Goal: Task Accomplishment & Management: Use online tool/utility

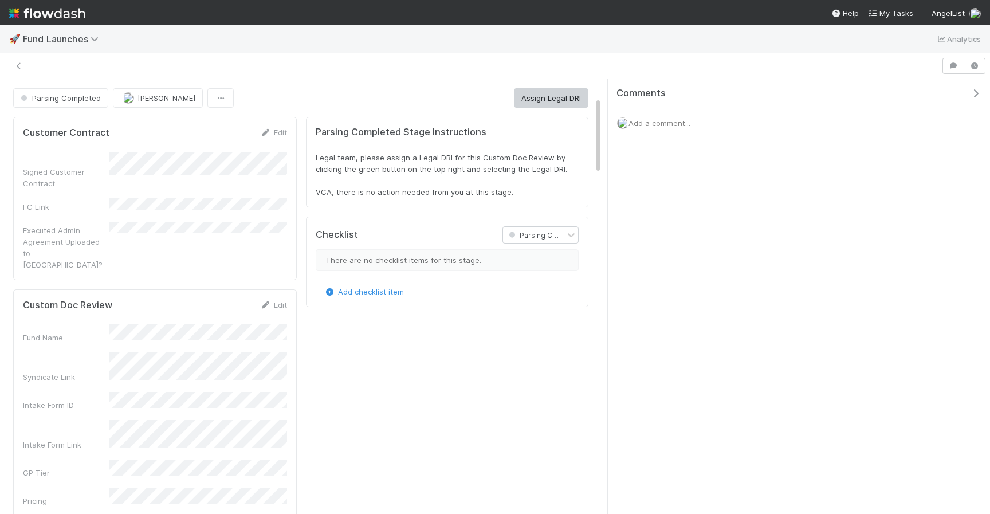
scroll to position [233, 556]
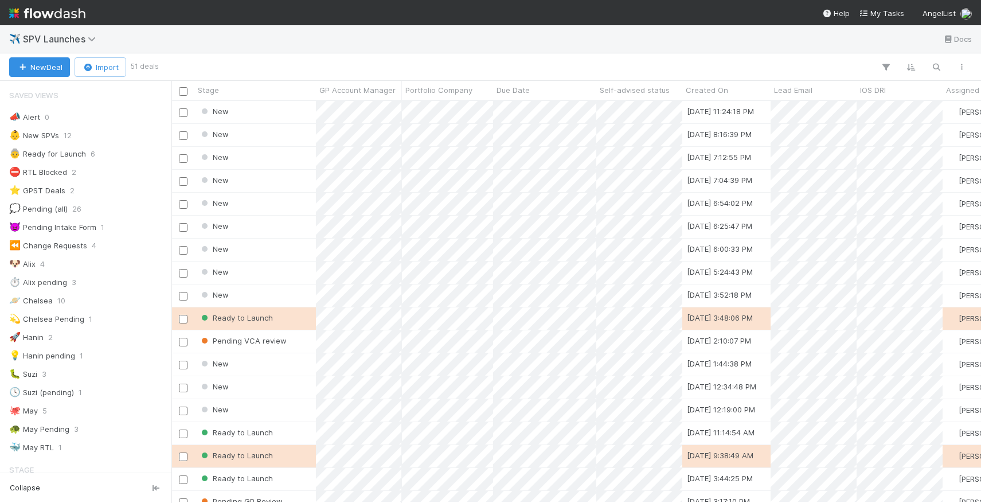
scroll to position [0, 1]
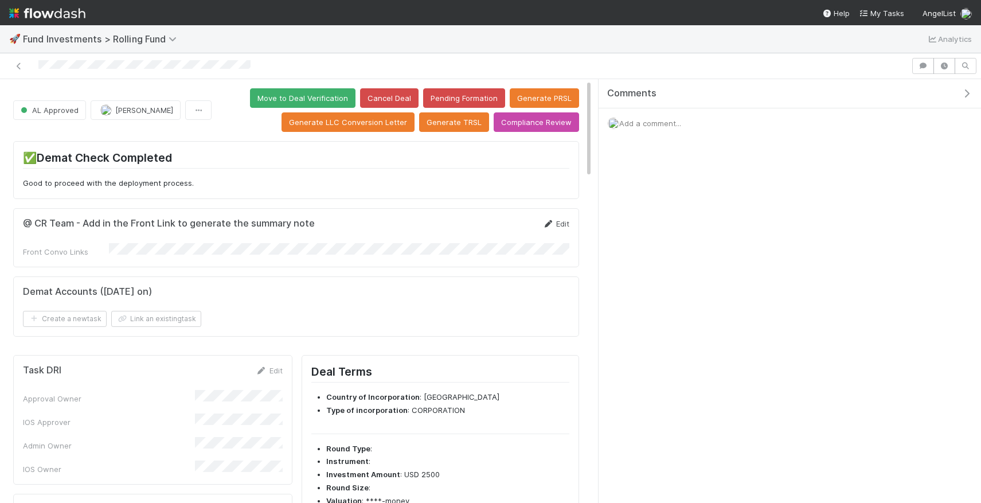
click at [562, 225] on link "Edit" at bounding box center [555, 223] width 27 height 9
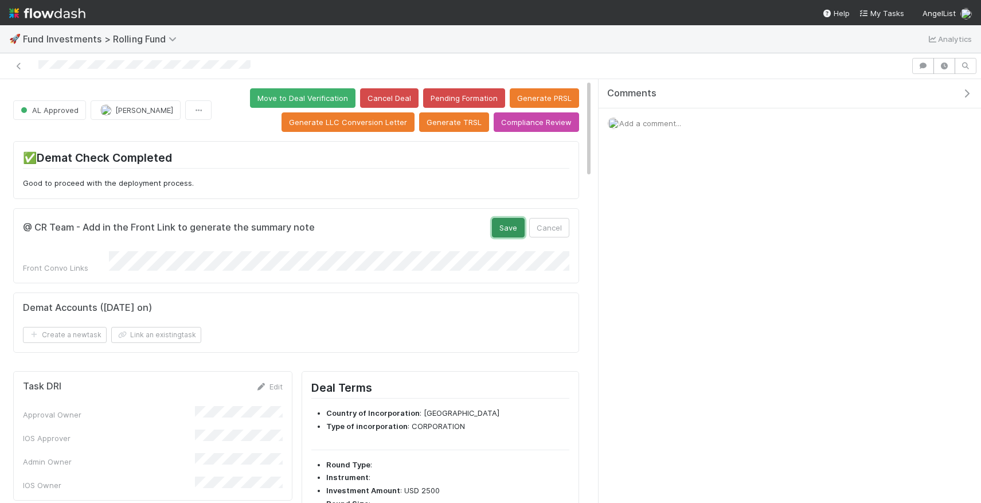
click at [504, 229] on button "Save" at bounding box center [508, 227] width 33 height 19
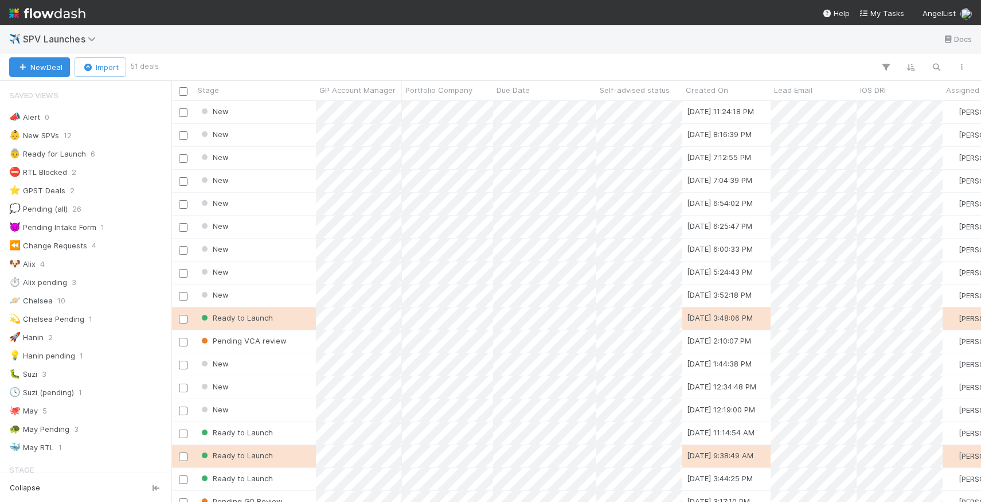
scroll to position [401, 809]
click at [358, 88] on span "GP Account Manager" at bounding box center [357, 89] width 76 height 11
click at [355, 115] on div "Sort A → Z" at bounding box center [385, 111] width 131 height 17
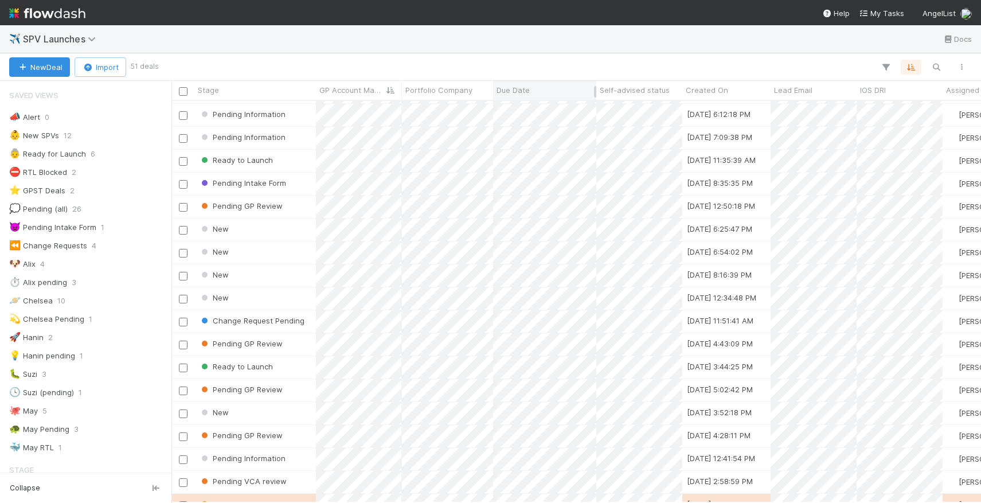
scroll to position [516, 0]
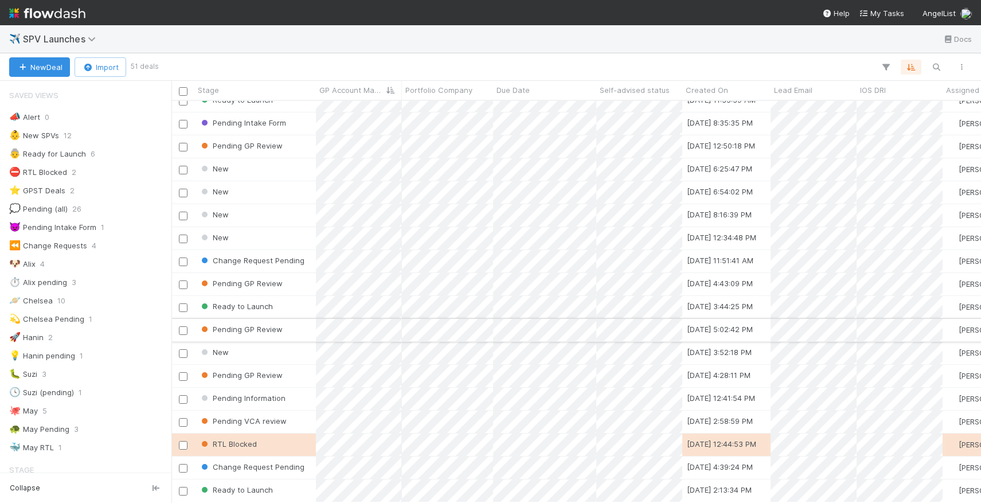
click at [288, 331] on div "Pending GP Review" at bounding box center [255, 330] width 122 height 22
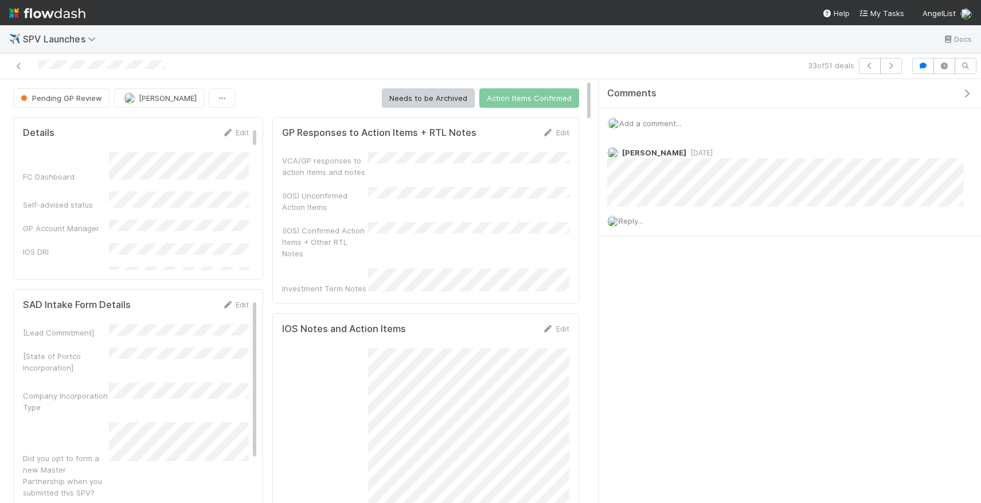
click at [554, 138] on div "Edit" at bounding box center [555, 132] width 27 height 11
click at [557, 133] on link "Edit" at bounding box center [555, 132] width 27 height 9
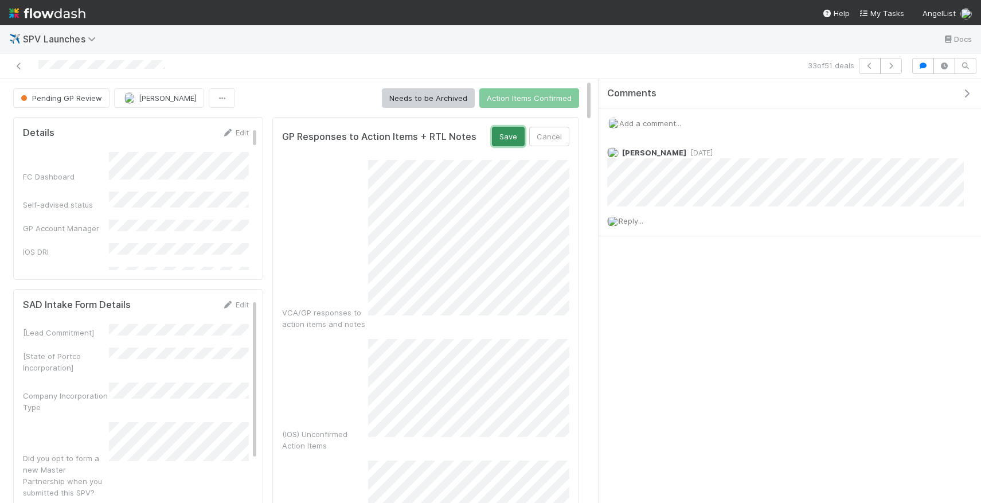
click at [499, 133] on button "Save" at bounding box center [508, 136] width 33 height 19
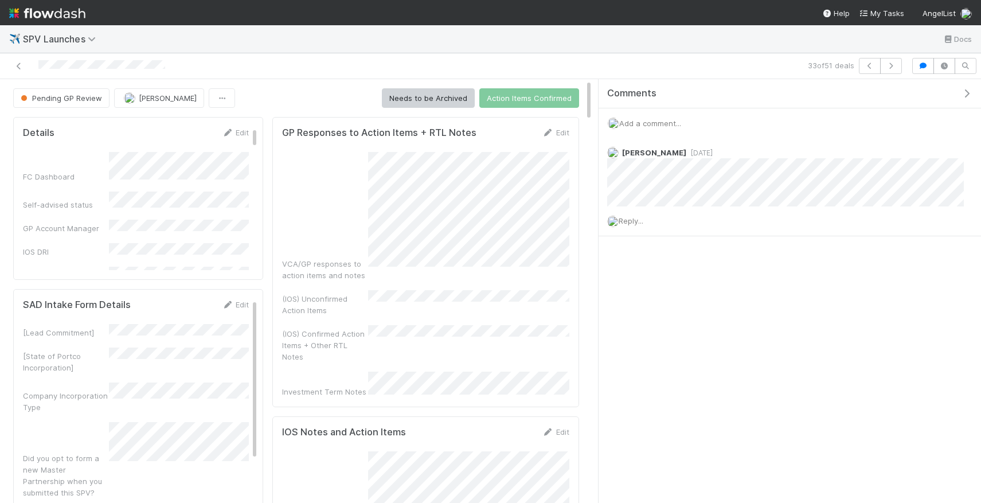
click at [550, 124] on div "GP Responses to Action Items + RTL Notes Edit VCA/GP responses to action items …" at bounding box center [425, 262] width 307 height 290
click at [551, 129] on icon at bounding box center [547, 132] width 11 height 7
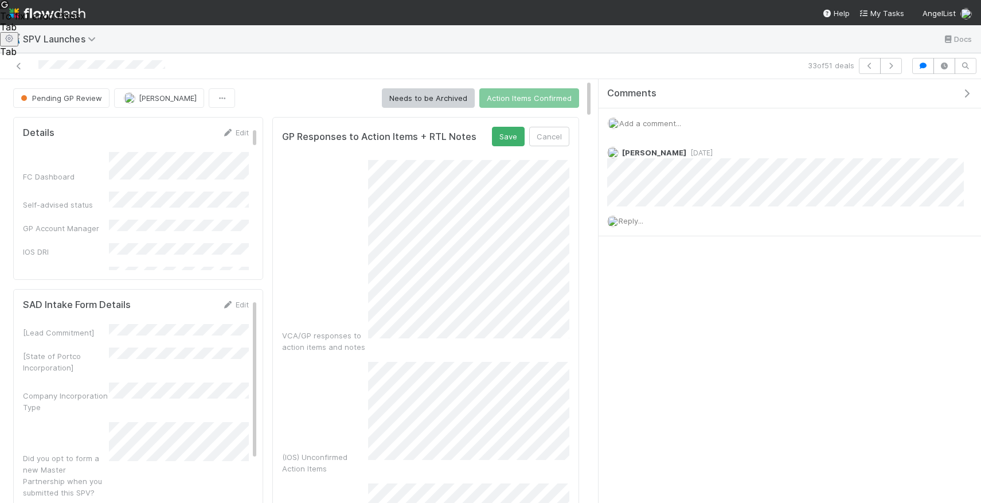
click at [507, 146] on form "GP Responses to Action Items + RTL Notes Save Cancel VCA/GP responses to action…" at bounding box center [425, 422] width 287 height 590
click at [506, 138] on button "Save" at bounding box center [508, 136] width 33 height 19
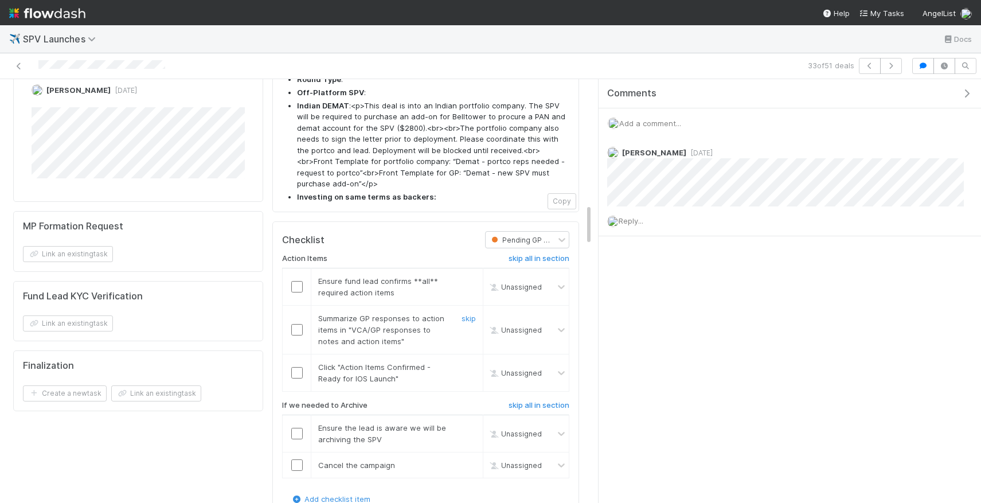
scroll to position [1311, 0]
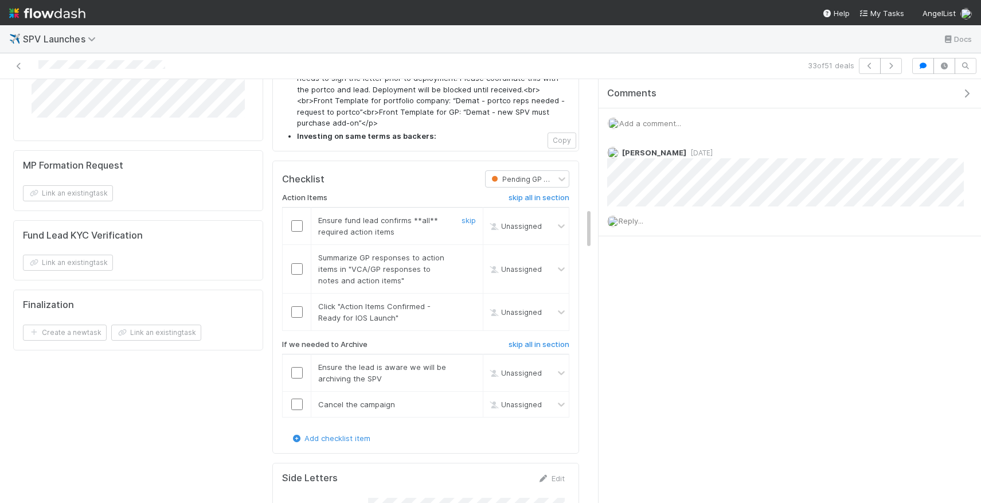
click at [295, 220] on input "checkbox" at bounding box center [296, 225] width 11 height 11
click at [297, 263] on input "checkbox" at bounding box center [296, 268] width 11 height 11
click at [296, 306] on input "checkbox" at bounding box center [296, 311] width 11 height 11
click at [533, 340] on h6 "skip all in section" at bounding box center [538, 344] width 61 height 9
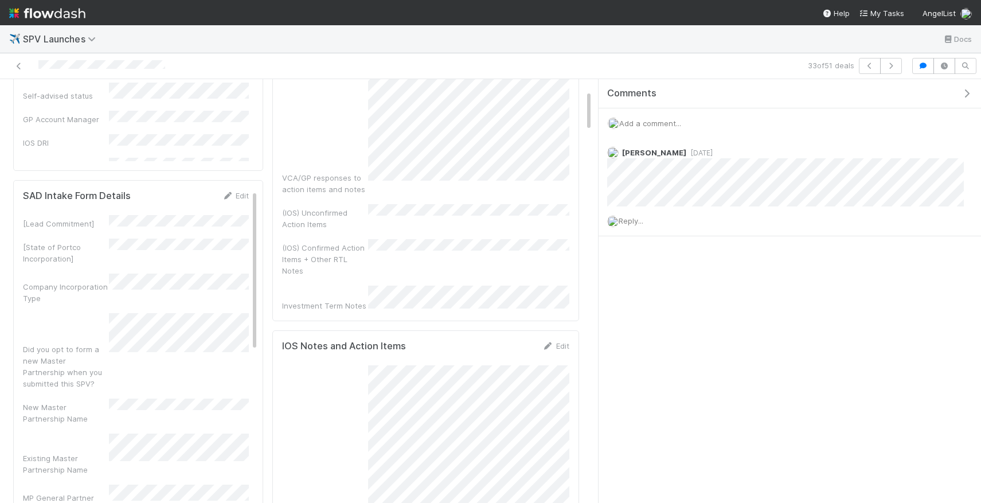
scroll to position [0, 0]
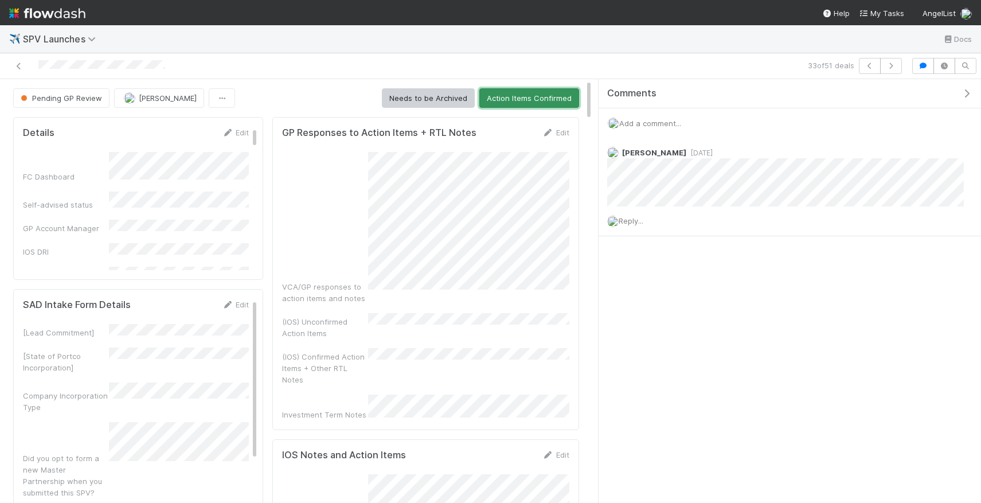
click at [534, 106] on button "Action Items Confirmed" at bounding box center [529, 97] width 100 height 19
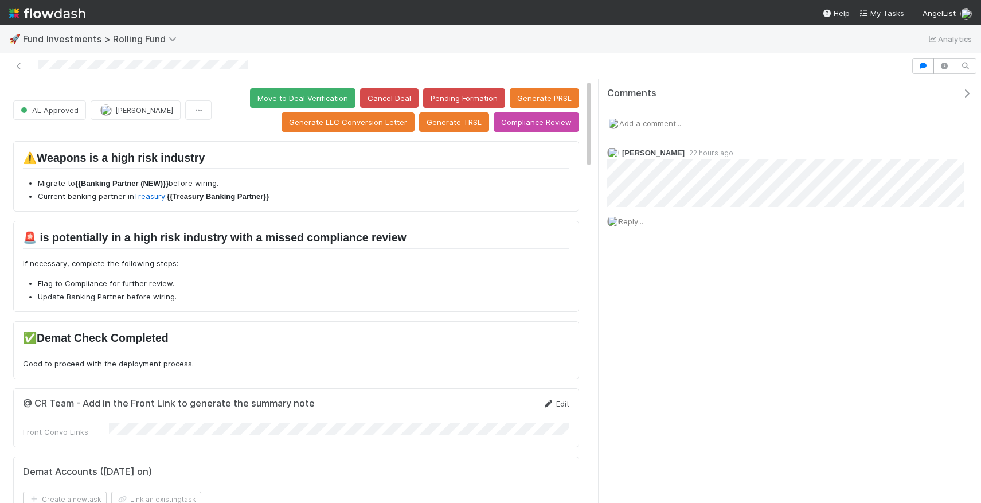
click at [548, 401] on icon at bounding box center [547, 403] width 11 height 7
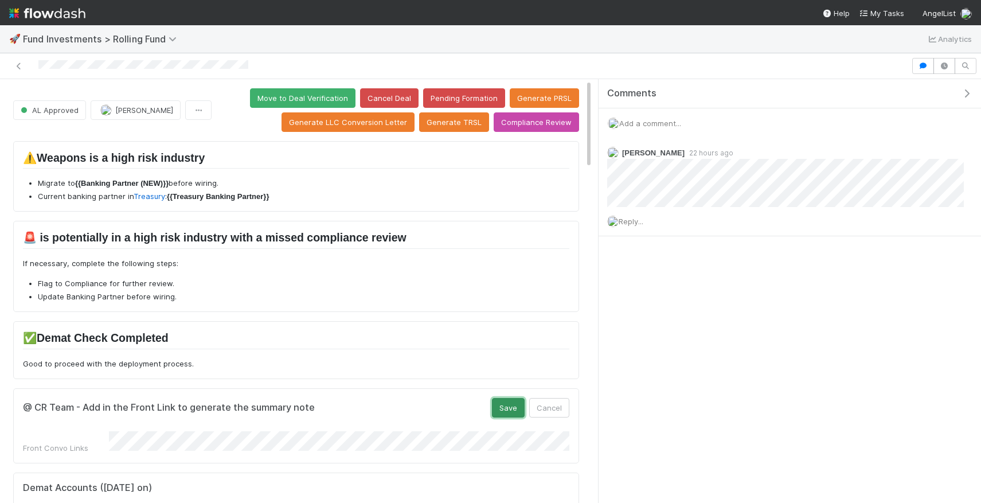
click at [495, 408] on button "Save" at bounding box center [508, 407] width 33 height 19
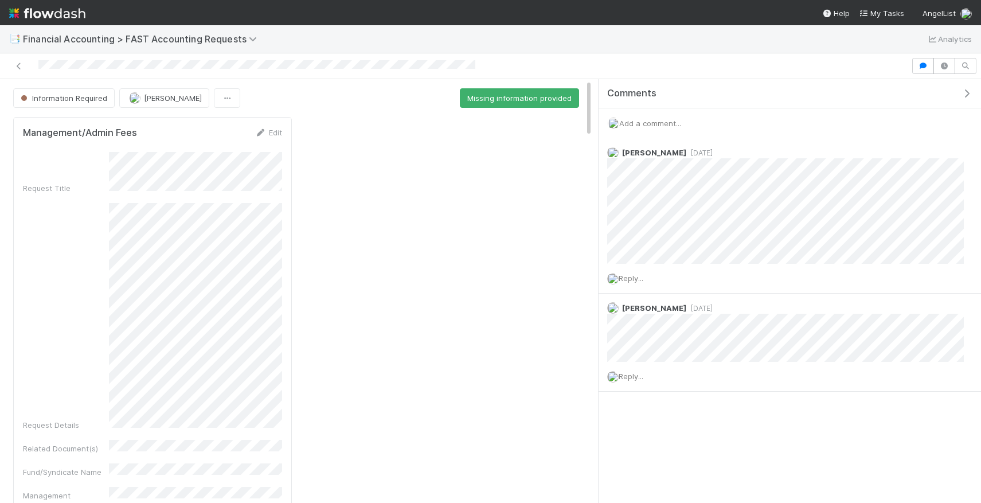
click at [661, 126] on span "Add a comment..." at bounding box center [650, 123] width 62 height 9
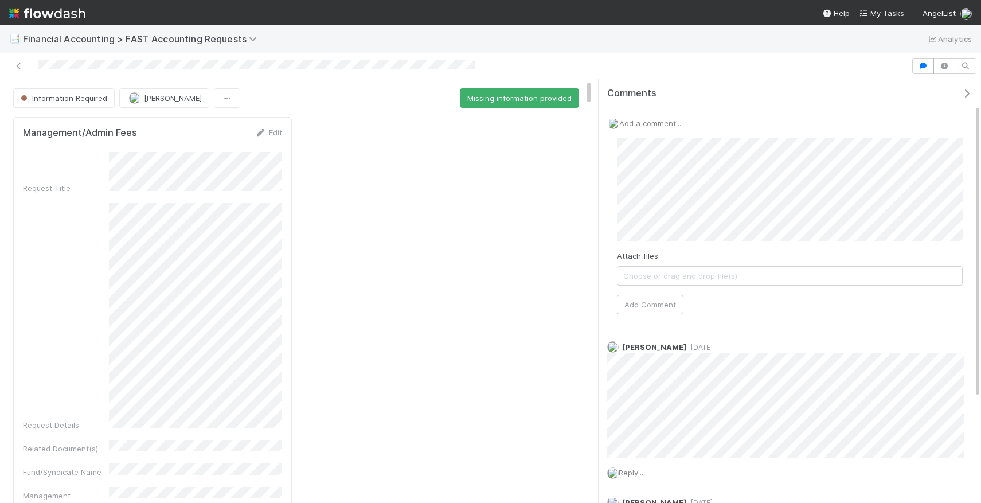
click at [606, 154] on div "Add a comment... Attach files: Choose or drag and drop file(s) Add Comment" at bounding box center [789, 220] width 382 height 224
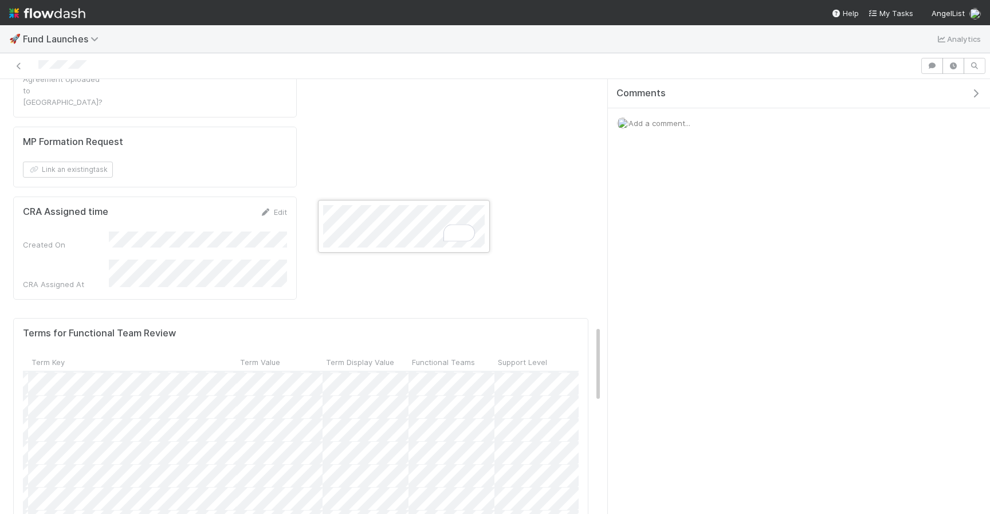
click at [413, 120] on div at bounding box center [495, 257] width 990 height 514
click at [493, 328] on div "Terms for Functional Team Review" at bounding box center [301, 333] width 556 height 11
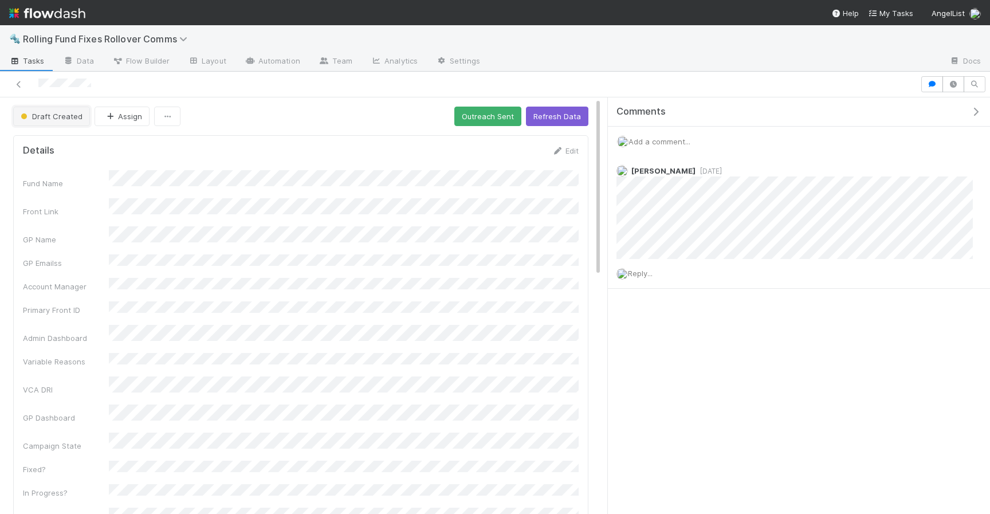
click at [64, 112] on span "Draft Created" at bounding box center [50, 116] width 64 height 9
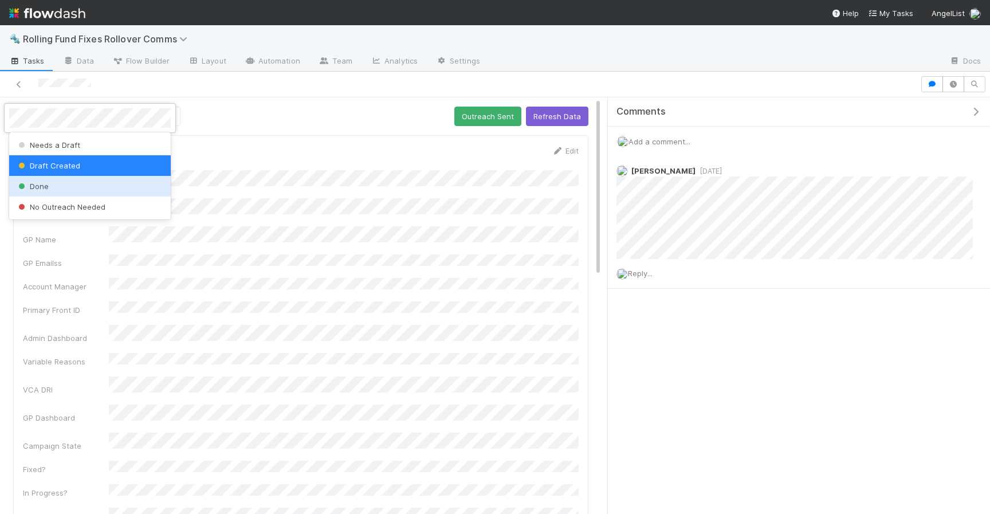
click at [57, 195] on div "Done" at bounding box center [90, 186] width 162 height 21
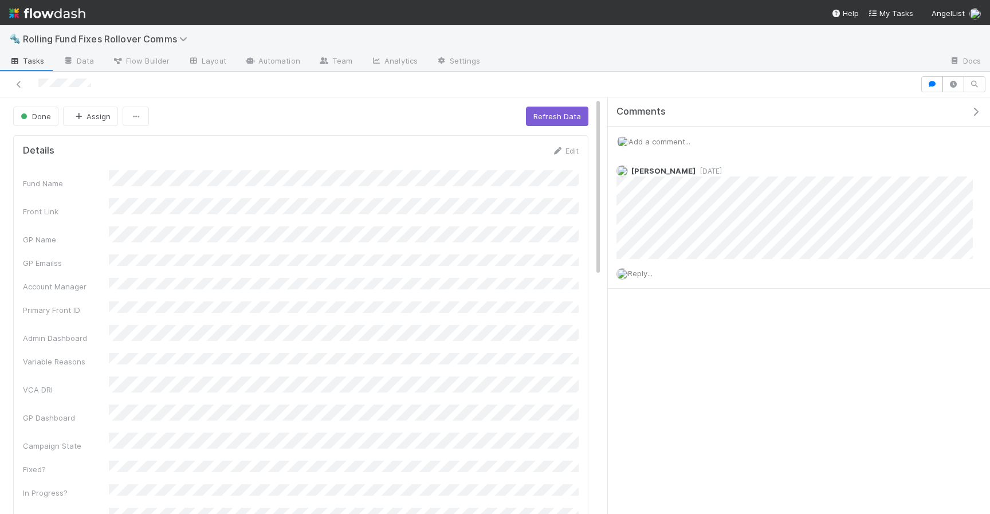
click at [21, 91] on div at bounding box center [460, 84] width 911 height 16
click at [21, 85] on icon at bounding box center [18, 84] width 11 height 7
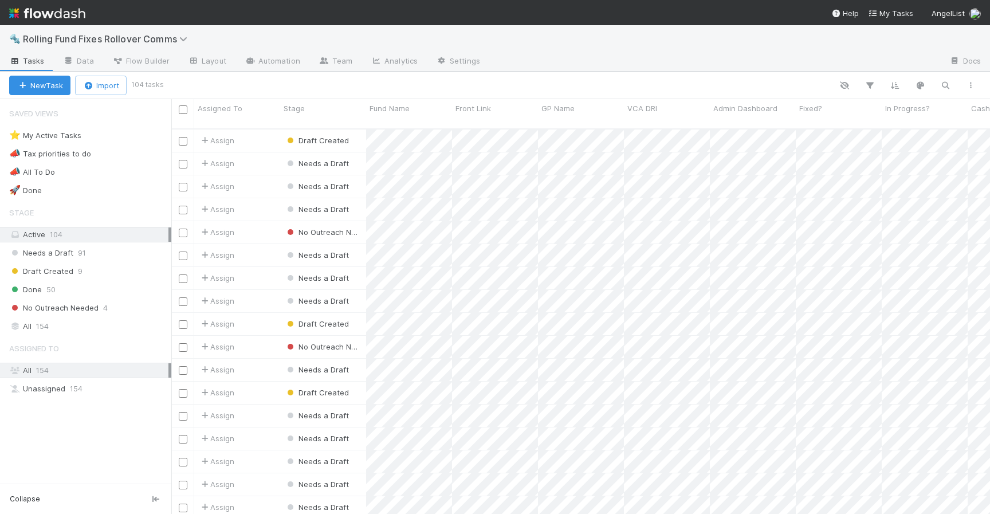
scroll to position [0, 1]
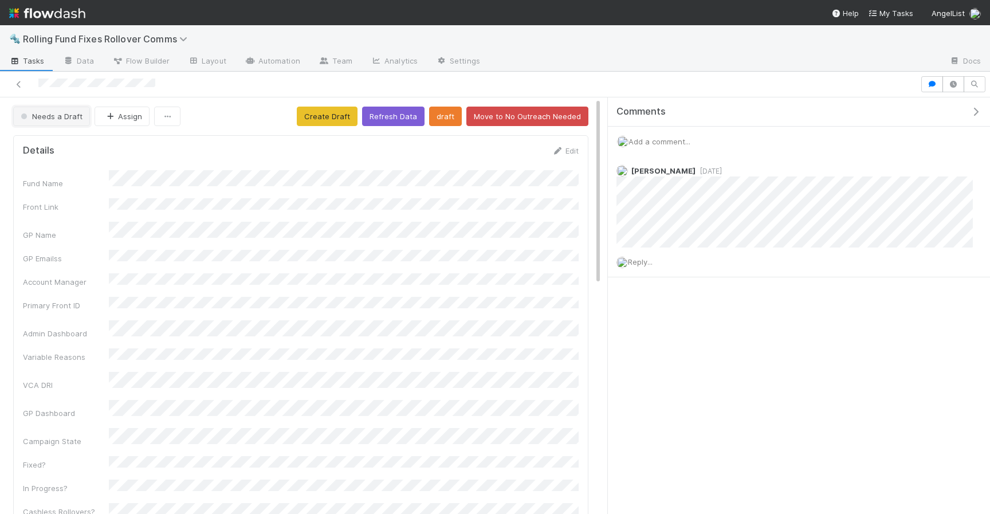
click at [59, 123] on button "Needs a Draft" at bounding box center [51, 116] width 77 height 19
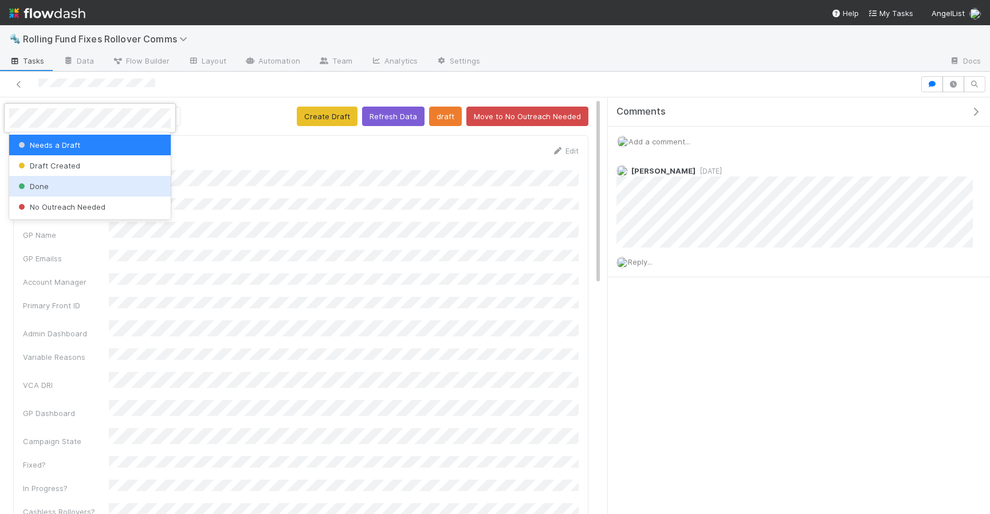
click at [61, 191] on div "Done" at bounding box center [90, 186] width 162 height 21
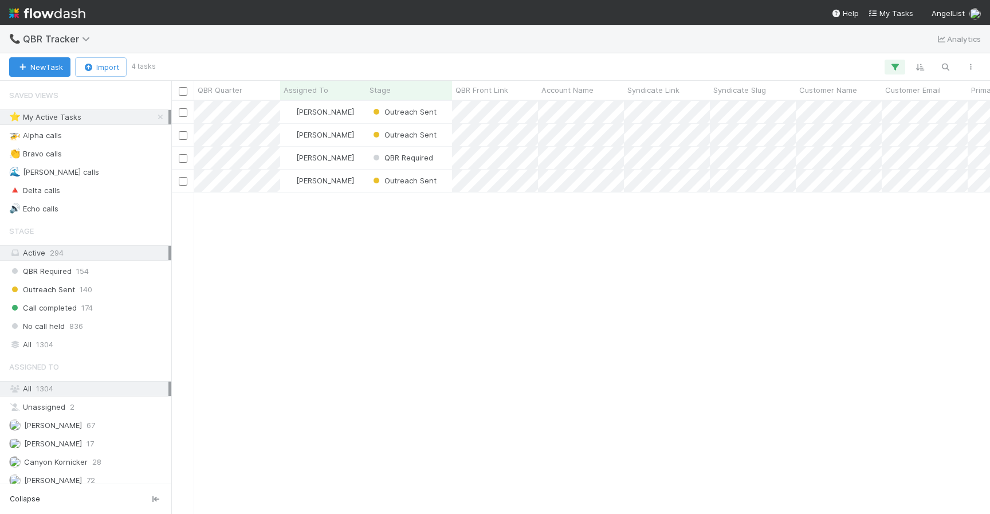
scroll to position [413, 819]
click at [422, 113] on span "Outreach Sent" at bounding box center [404, 111] width 66 height 9
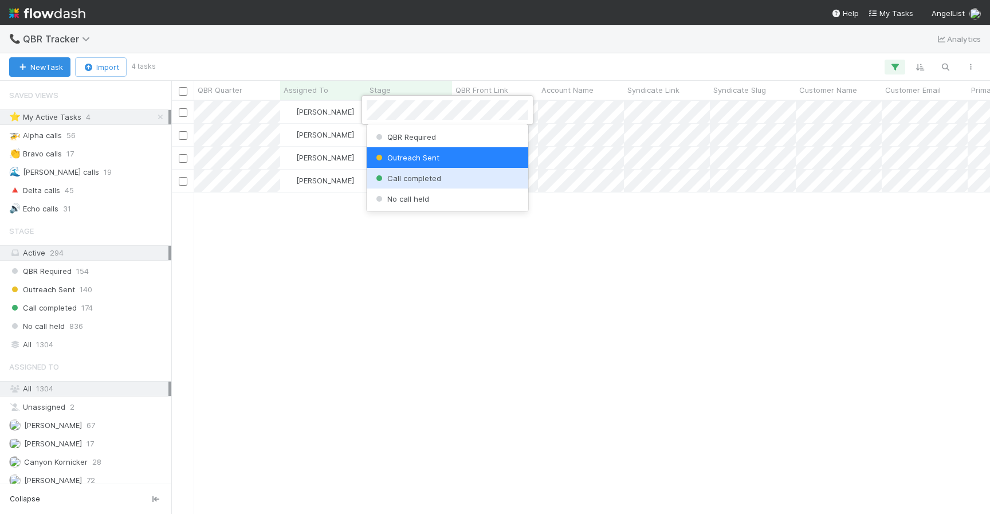
click at [445, 259] on div at bounding box center [495, 257] width 990 height 514
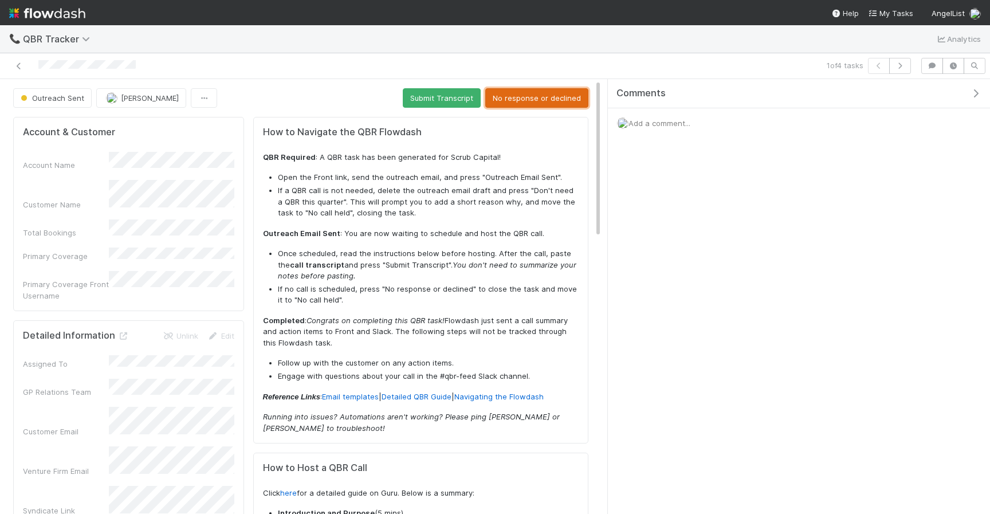
click at [535, 93] on button "No response or declined" at bounding box center [536, 97] width 103 height 19
click at [17, 65] on icon at bounding box center [18, 65] width 11 height 7
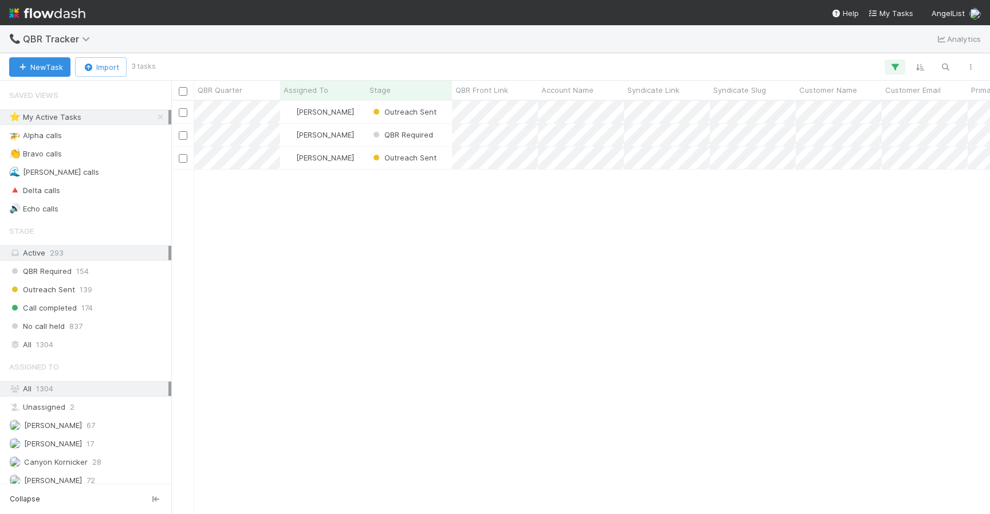
scroll to position [413, 819]
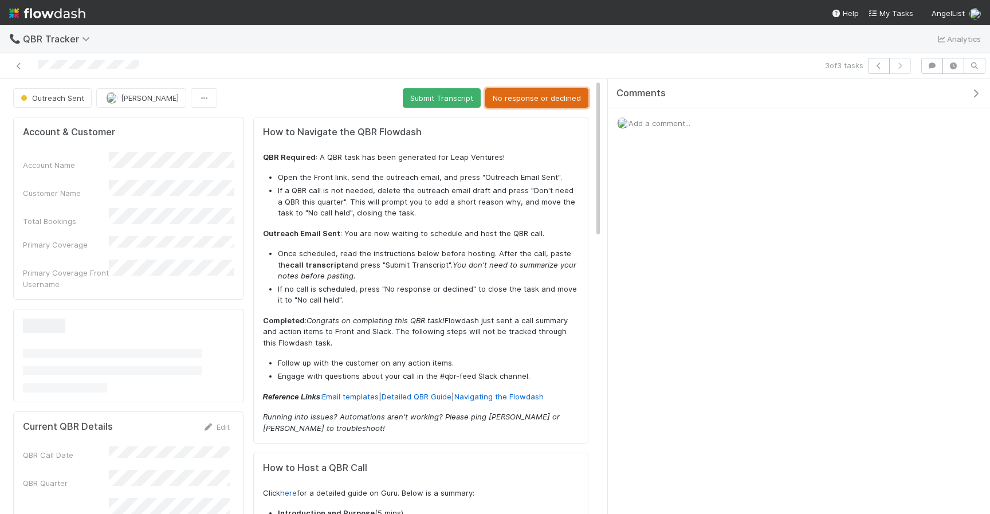
click at [546, 89] on button "No response or declined" at bounding box center [536, 97] width 103 height 19
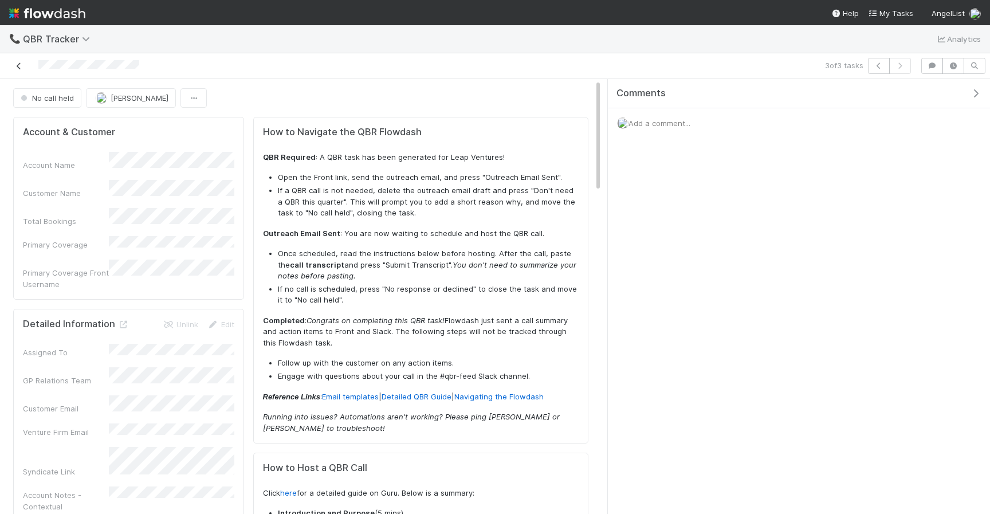
click at [20, 61] on link at bounding box center [18, 65] width 11 height 11
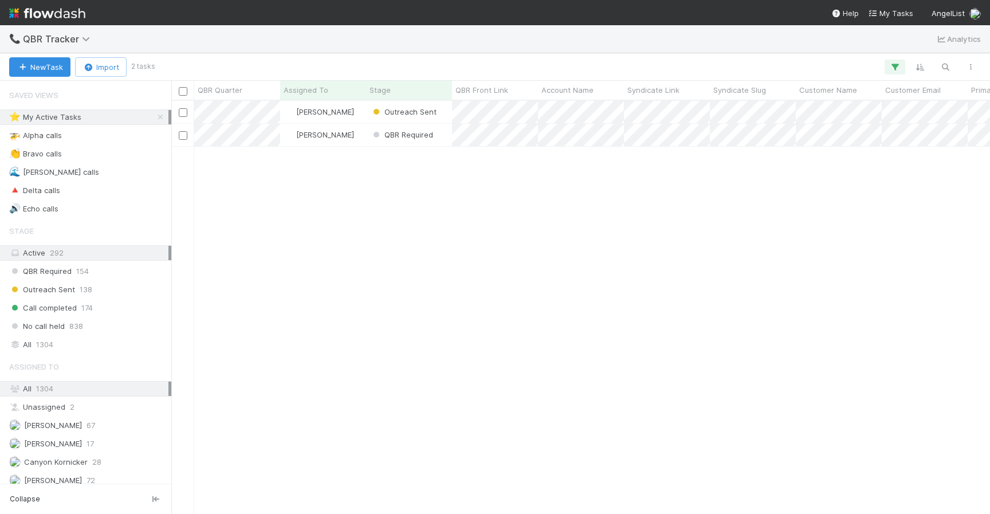
scroll to position [413, 819]
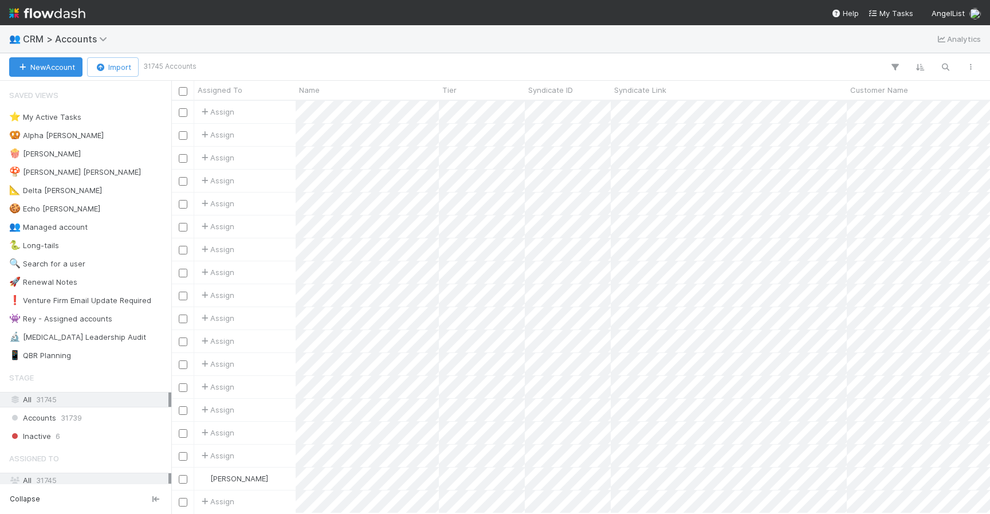
scroll to position [413, 819]
click at [953, 64] on button "button" at bounding box center [945, 67] width 21 height 15
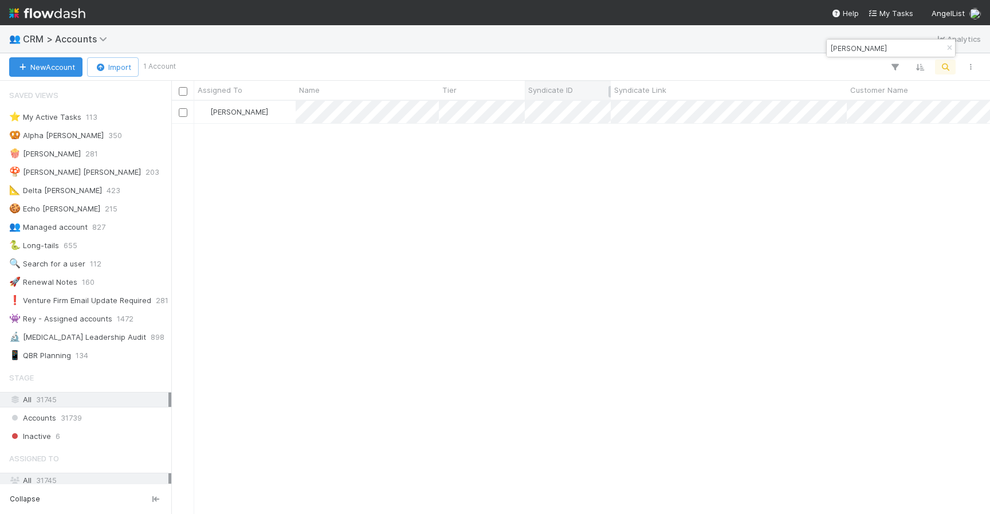
type input "jason hunt"
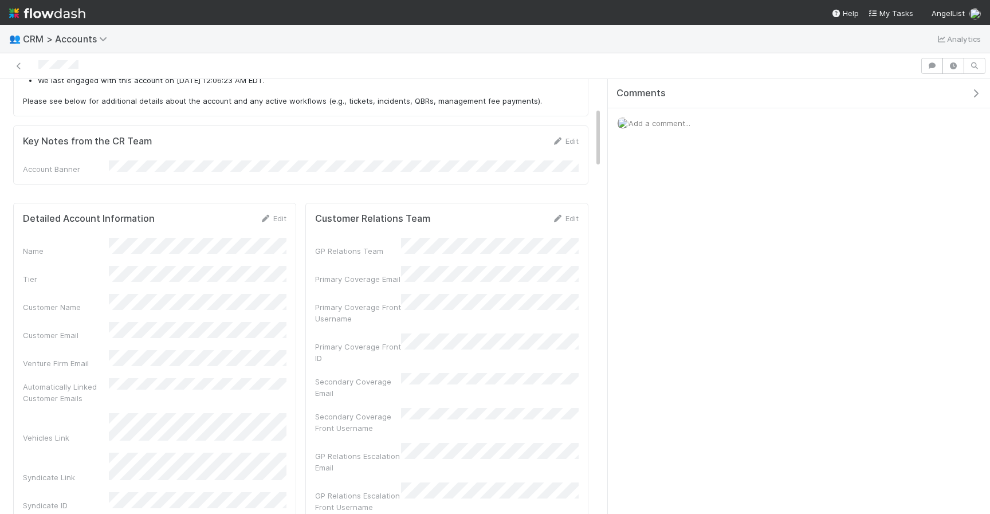
scroll to position [209, 0]
